Goal: Task Accomplishment & Management: Manage account settings

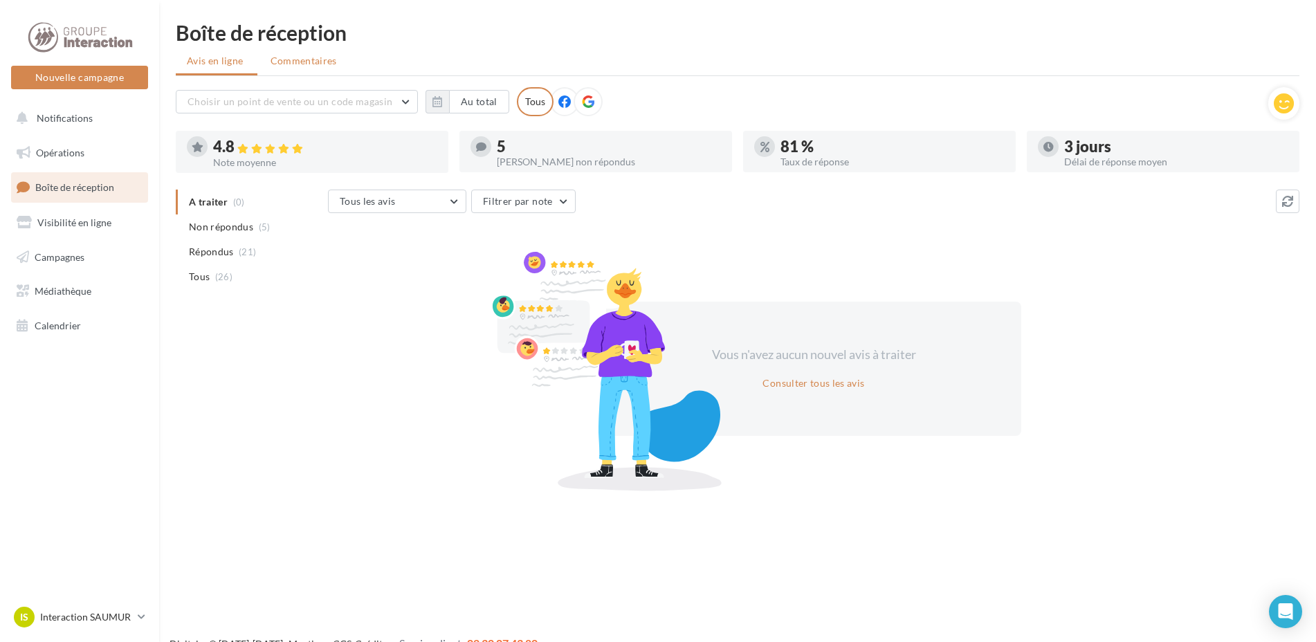
click at [317, 68] on li "Commentaires" at bounding box center [305, 60] width 91 height 25
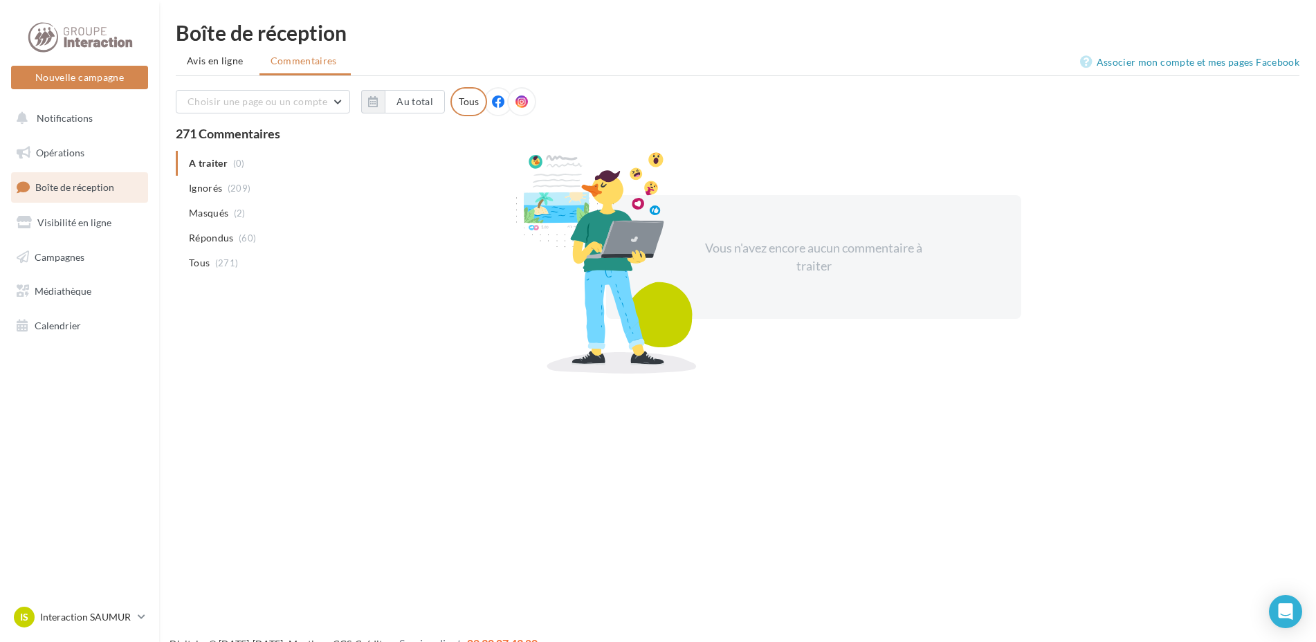
click at [221, 77] on div "Boîte de réception Avis en ligne Commentaires Associer mon compte et mes pages …" at bounding box center [737, 195] width 1157 height 347
click at [227, 62] on span "Avis en ligne" at bounding box center [215, 61] width 57 height 14
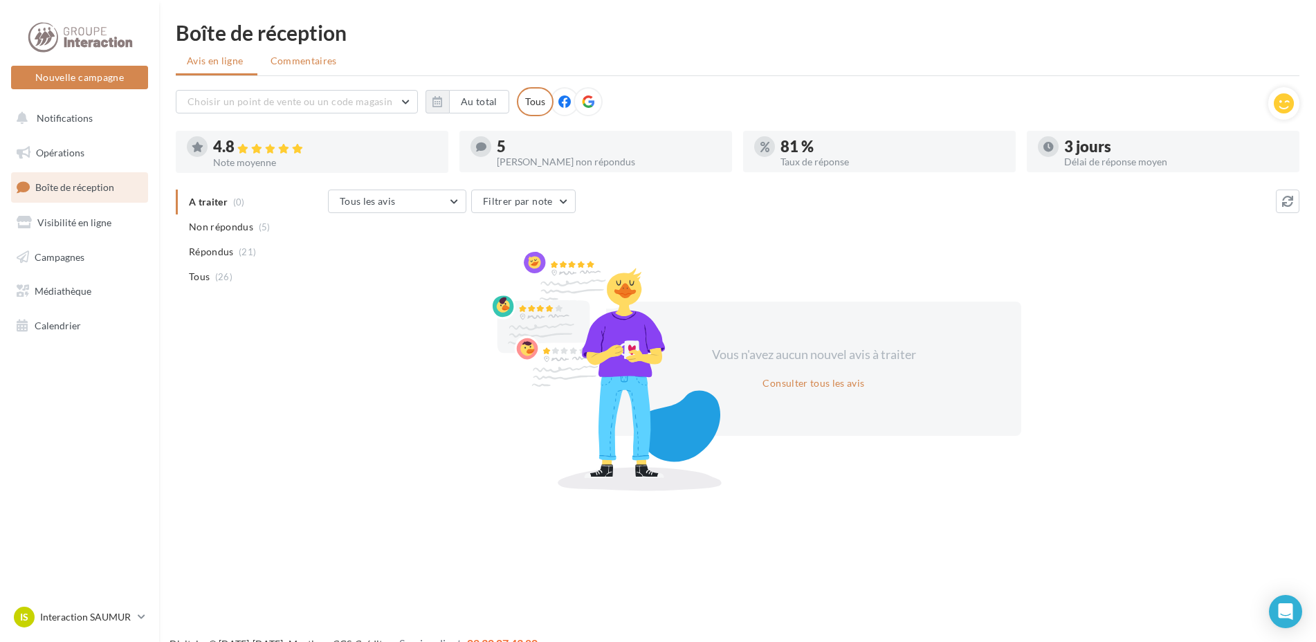
click at [265, 64] on li "Commentaires" at bounding box center [305, 60] width 91 height 25
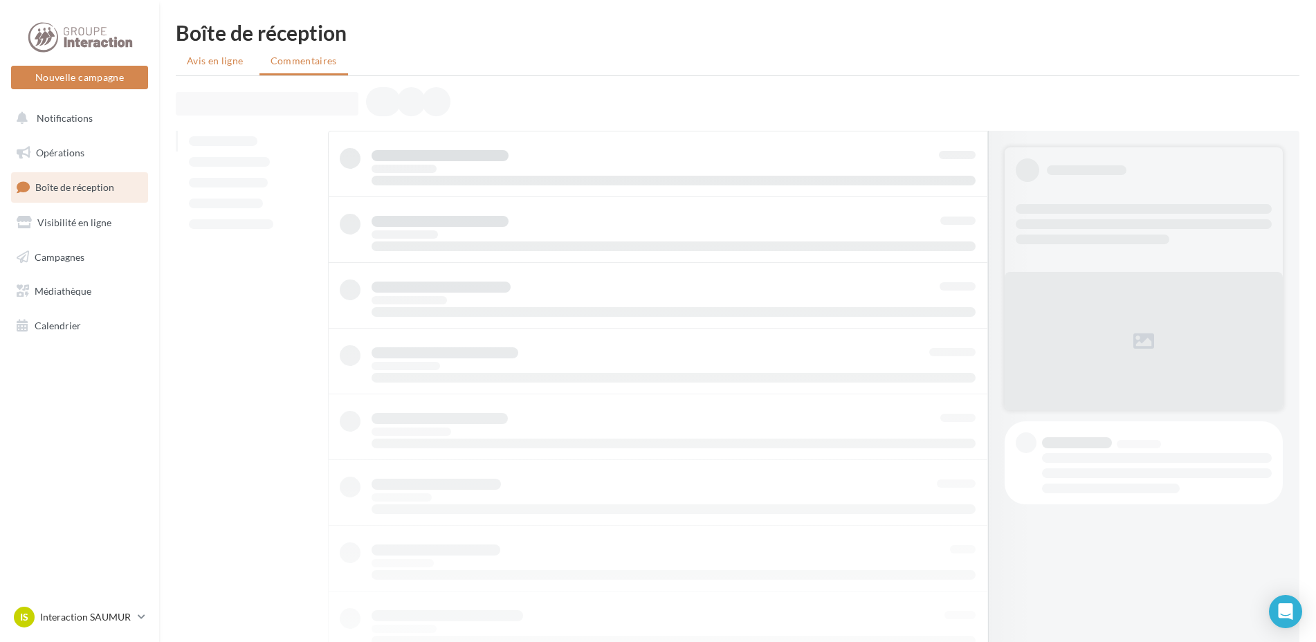
click at [221, 57] on span "Avis en ligne" at bounding box center [215, 61] width 57 height 14
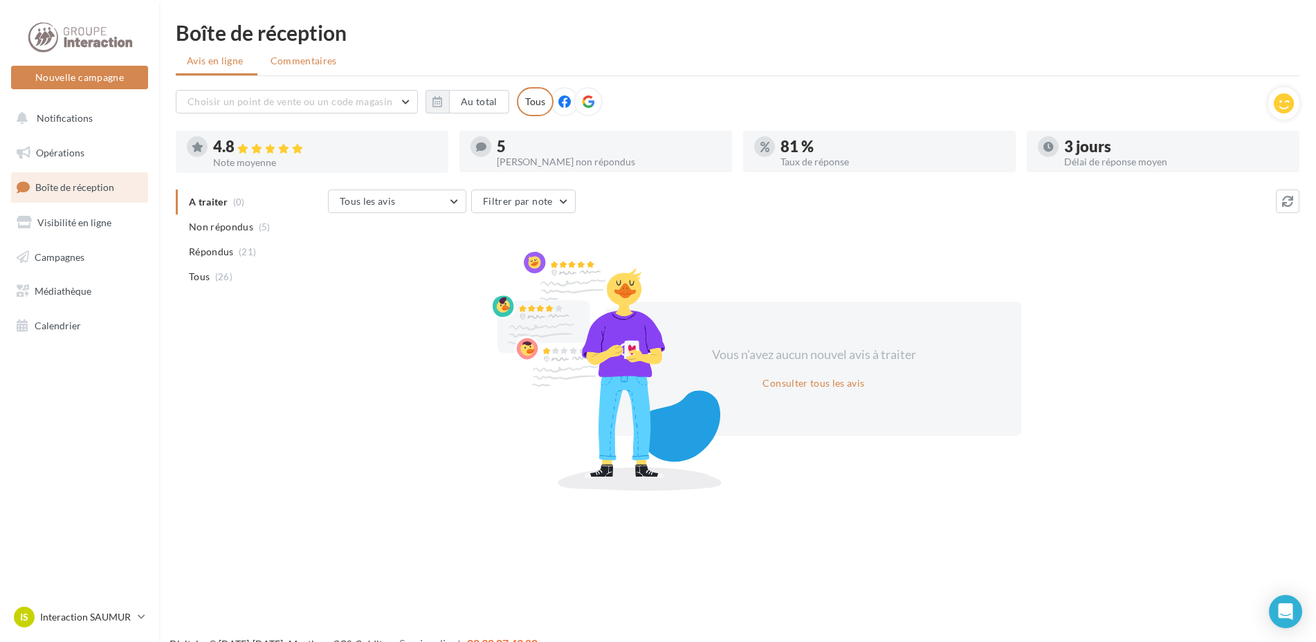
click at [283, 57] on span "Commentaires" at bounding box center [304, 61] width 66 height 14
